Goal: Task Accomplishment & Management: Complete application form

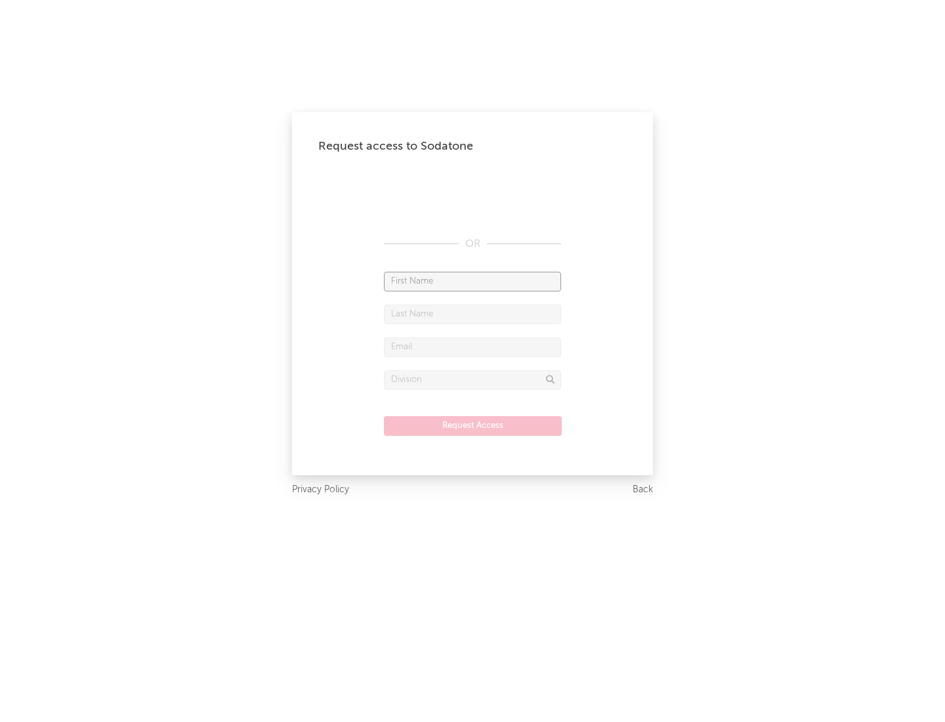
click at [473, 281] on input "text" at bounding box center [472, 282] width 177 height 20
type input "[PERSON_NAME]"
click at [473, 314] on input "text" at bounding box center [472, 315] width 177 height 20
type input "[PERSON_NAME]"
click at [473, 347] on input "text" at bounding box center [472, 347] width 177 height 20
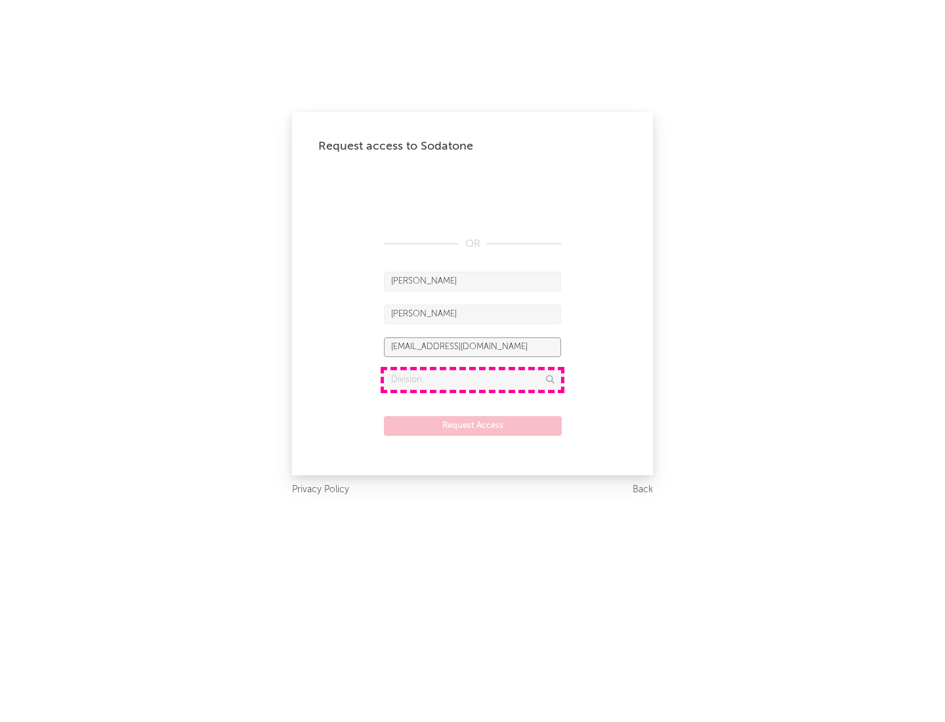
type input "[EMAIL_ADDRESS][DOMAIN_NAME]"
click at [473, 379] on input "text" at bounding box center [472, 380] width 177 height 20
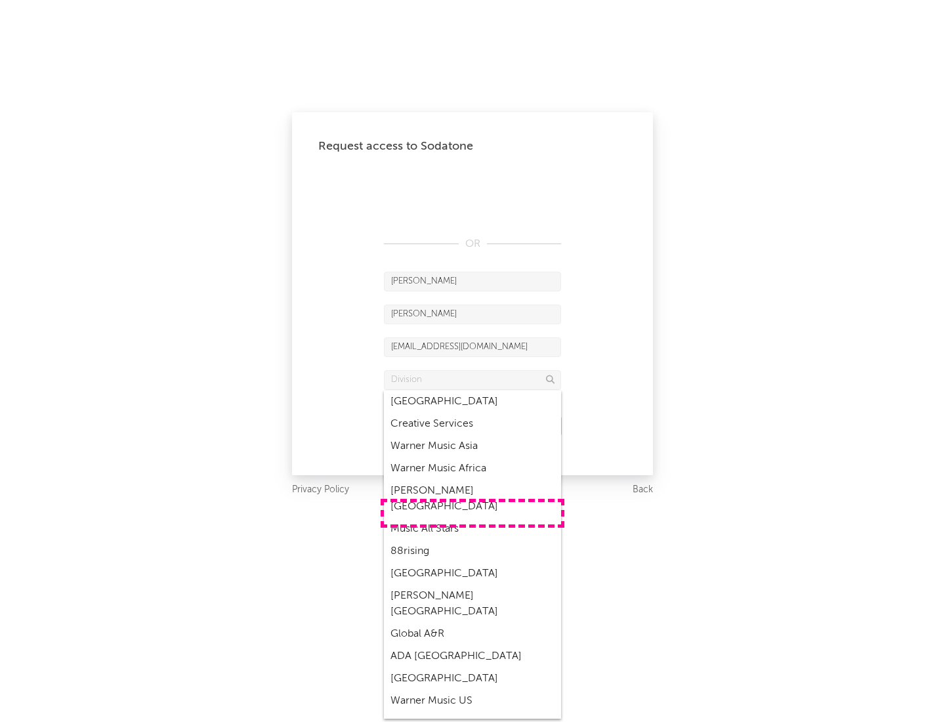
click at [473, 518] on div "Music All Stars" at bounding box center [472, 529] width 177 height 22
type input "Music All Stars"
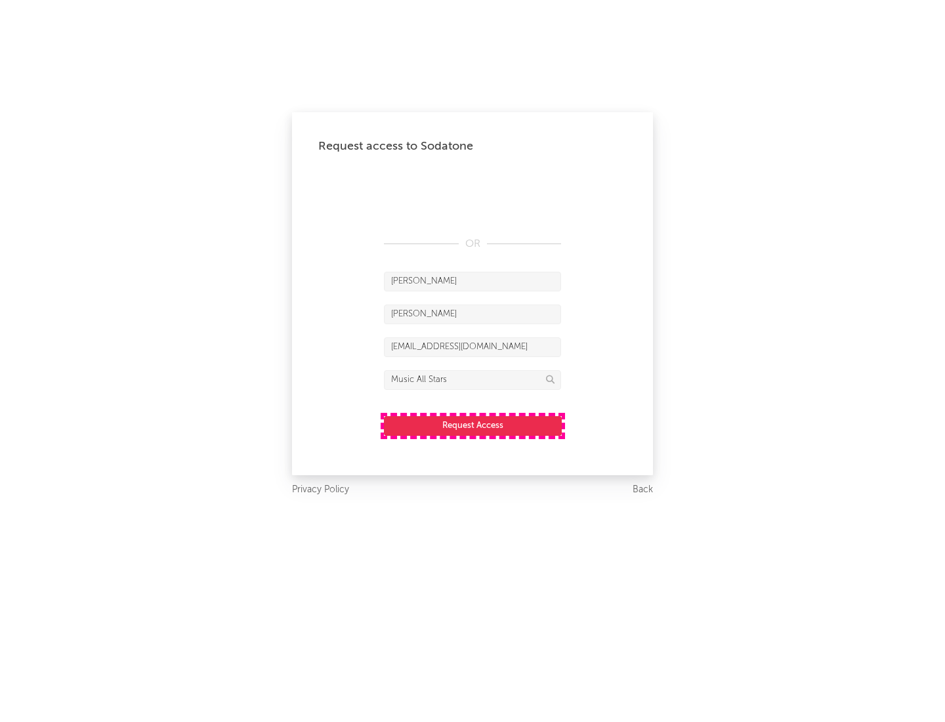
click at [473, 425] on button "Request Access" at bounding box center [473, 426] width 178 height 20
